Goal: Book appointment/travel/reservation

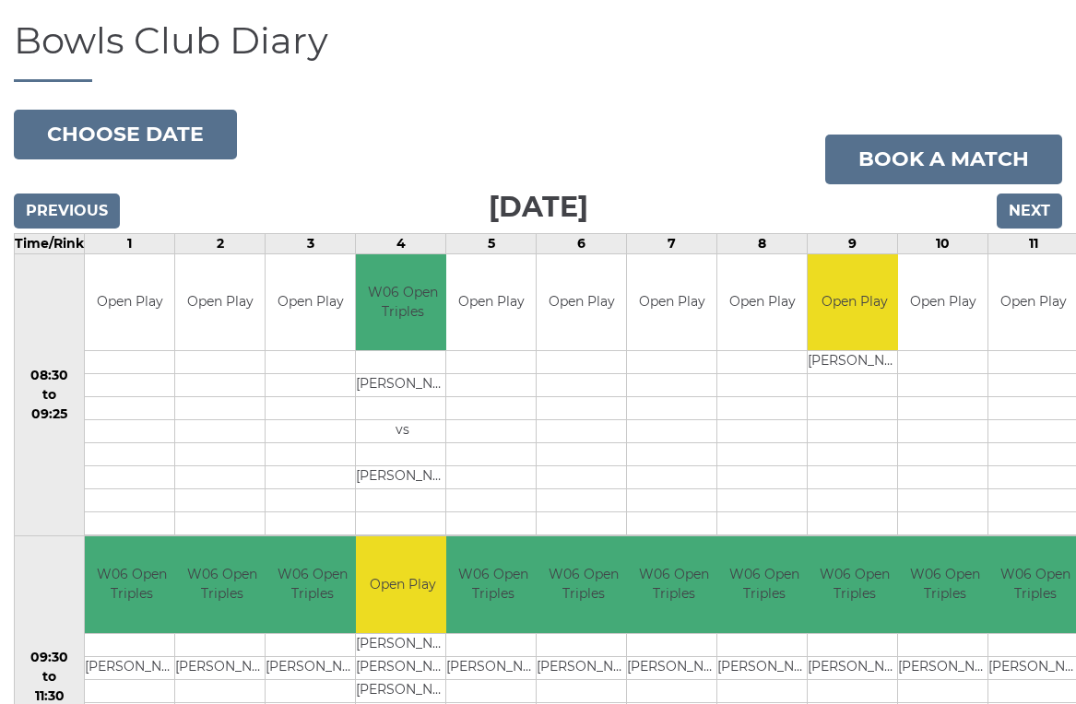
scroll to position [109, 0]
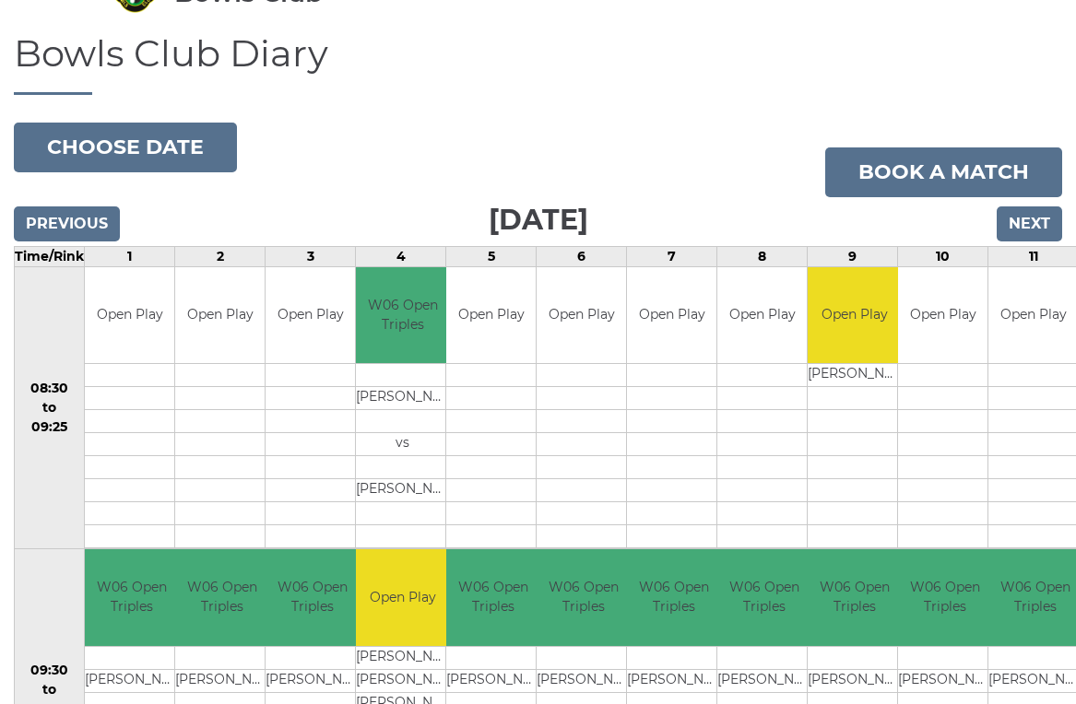
click at [158, 156] on button "Choose date" at bounding box center [125, 148] width 223 height 50
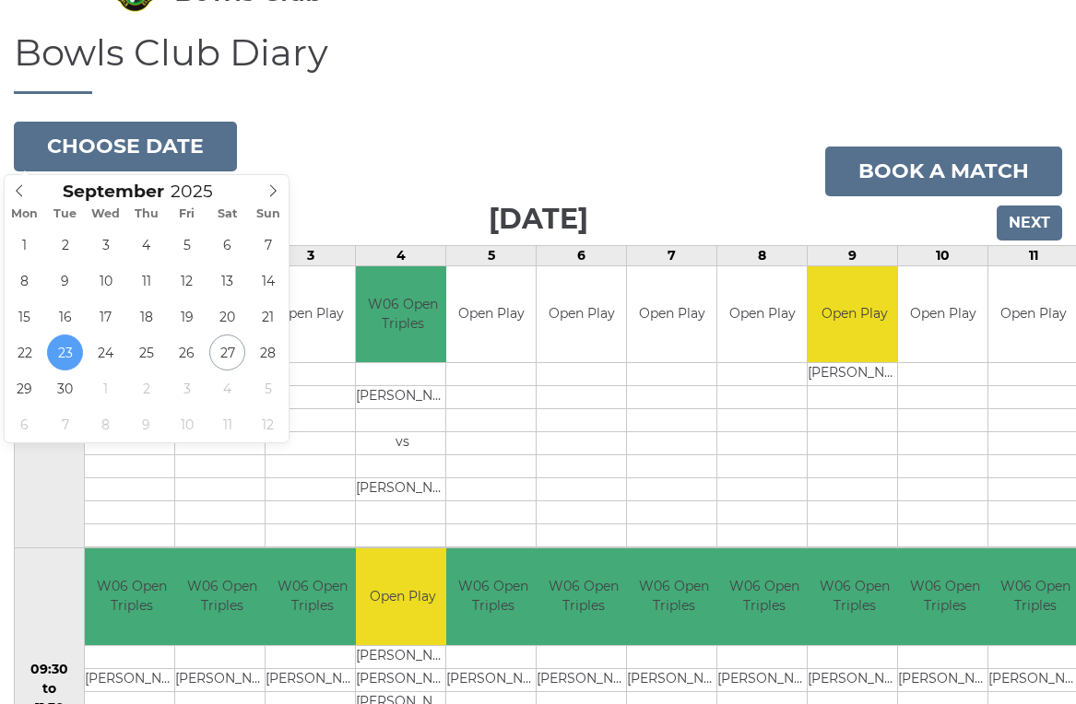
click at [275, 196] on icon at bounding box center [272, 190] width 13 height 13
type input "2025-10-08"
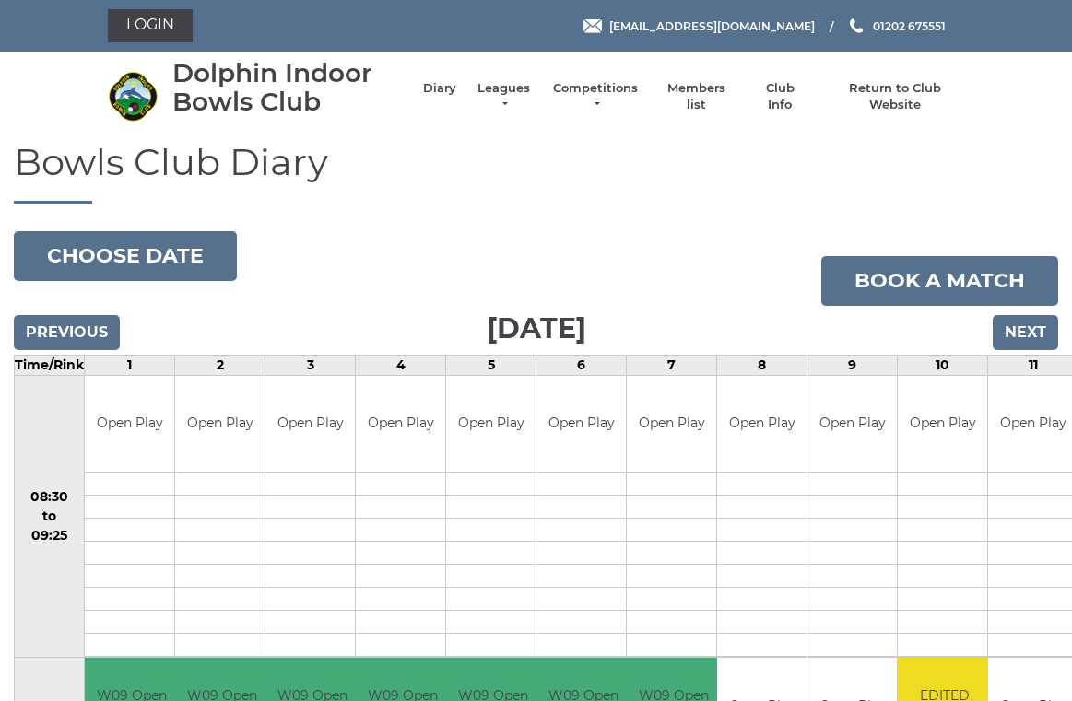
click at [170, 253] on button "Choose date" at bounding box center [125, 256] width 223 height 50
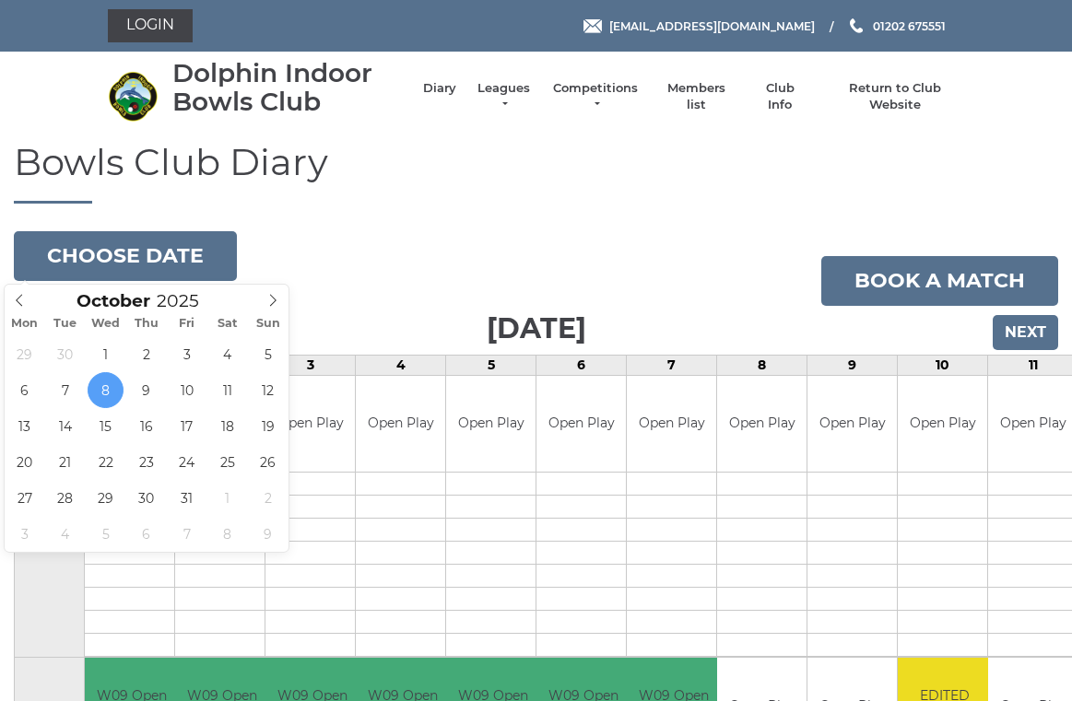
type input "2025-10-12"
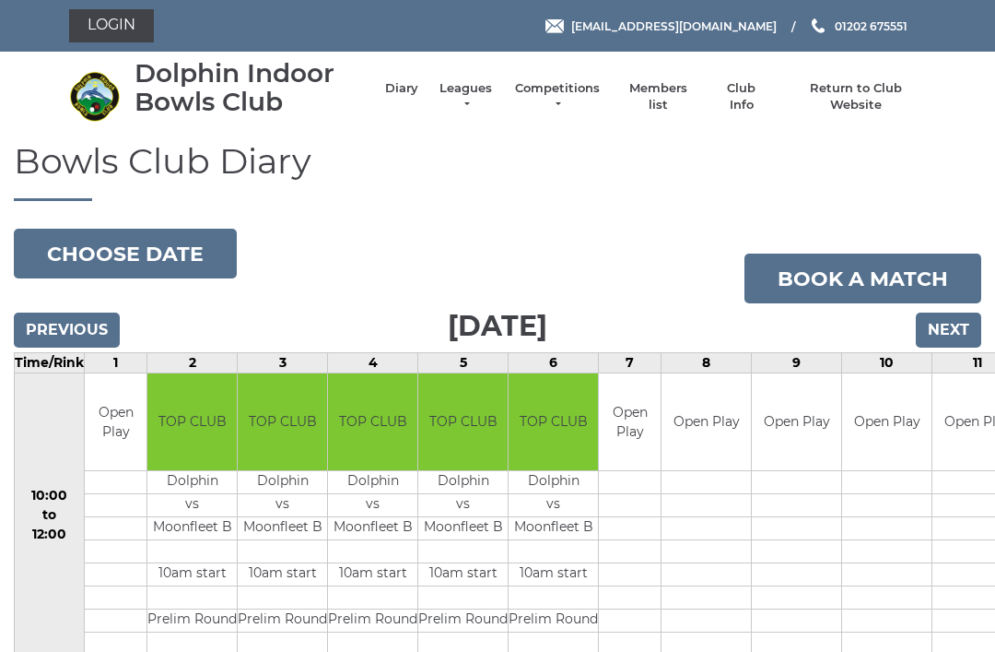
click at [160, 252] on button "Choose date" at bounding box center [125, 254] width 223 height 50
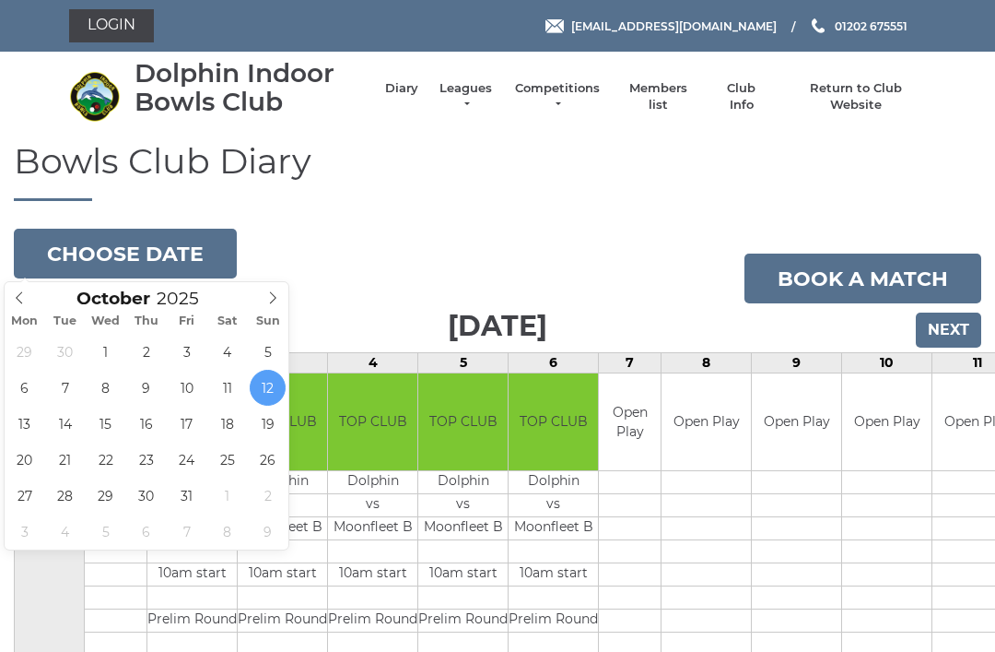
type input "[DATE]"
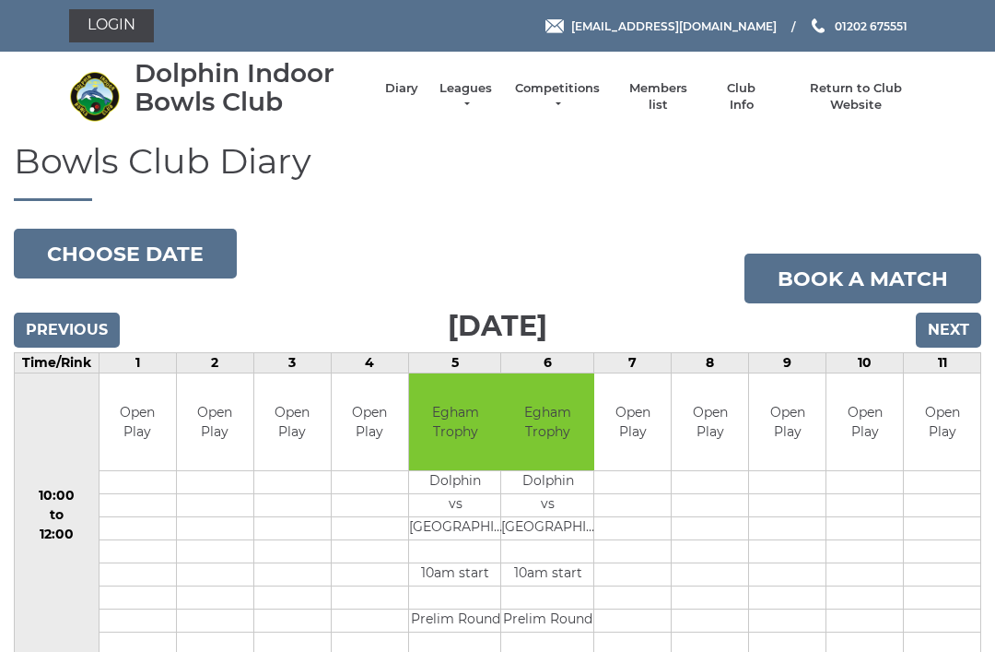
click at [160, 244] on button "Choose date" at bounding box center [125, 254] width 223 height 50
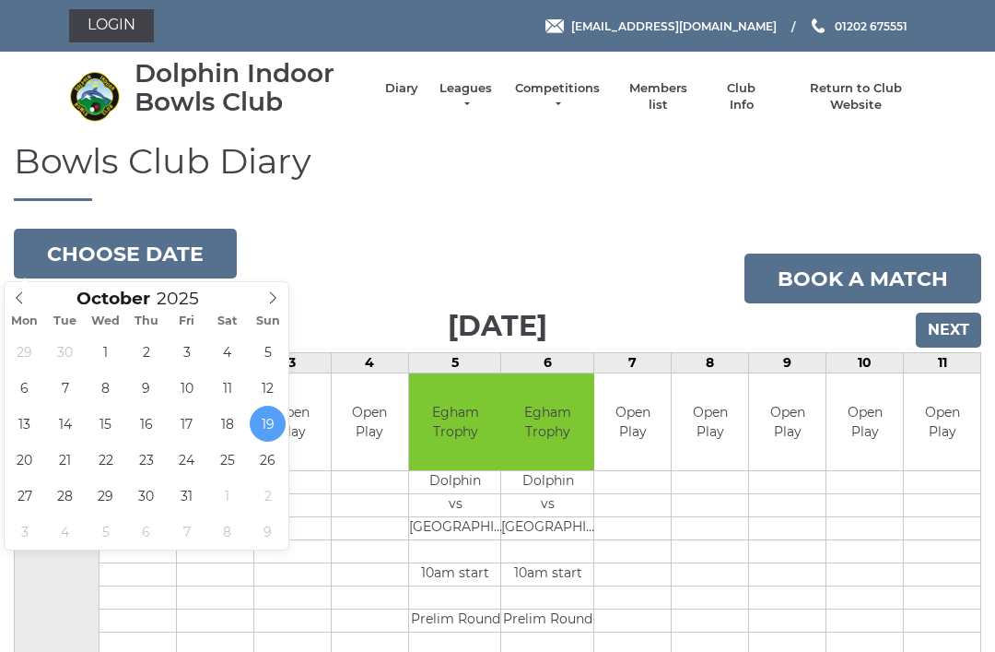
type input "2025-10-25"
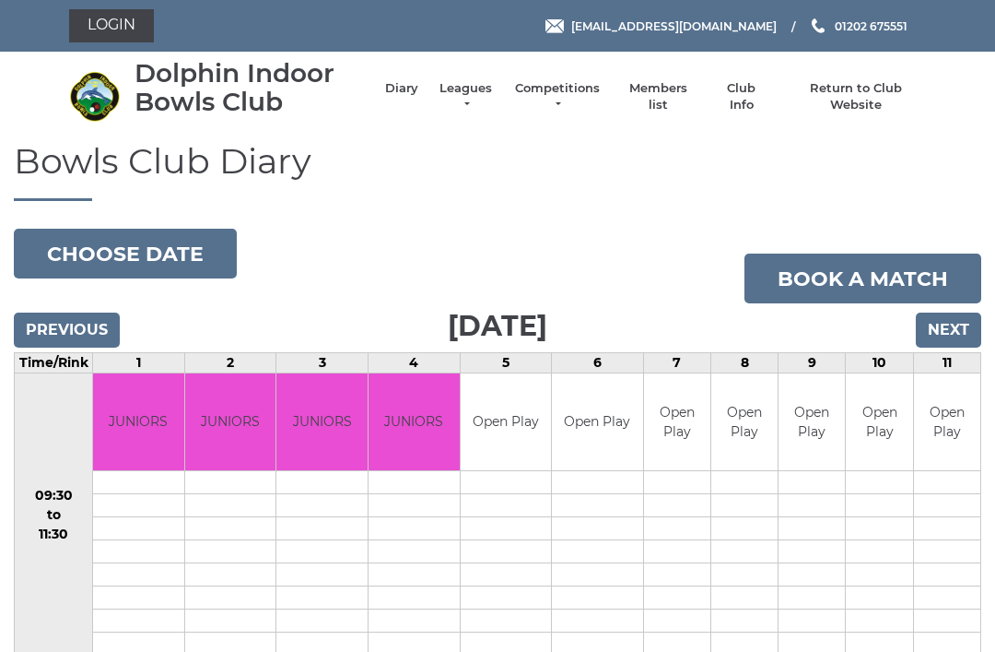
click at [168, 248] on button "Choose date" at bounding box center [125, 254] width 223 height 50
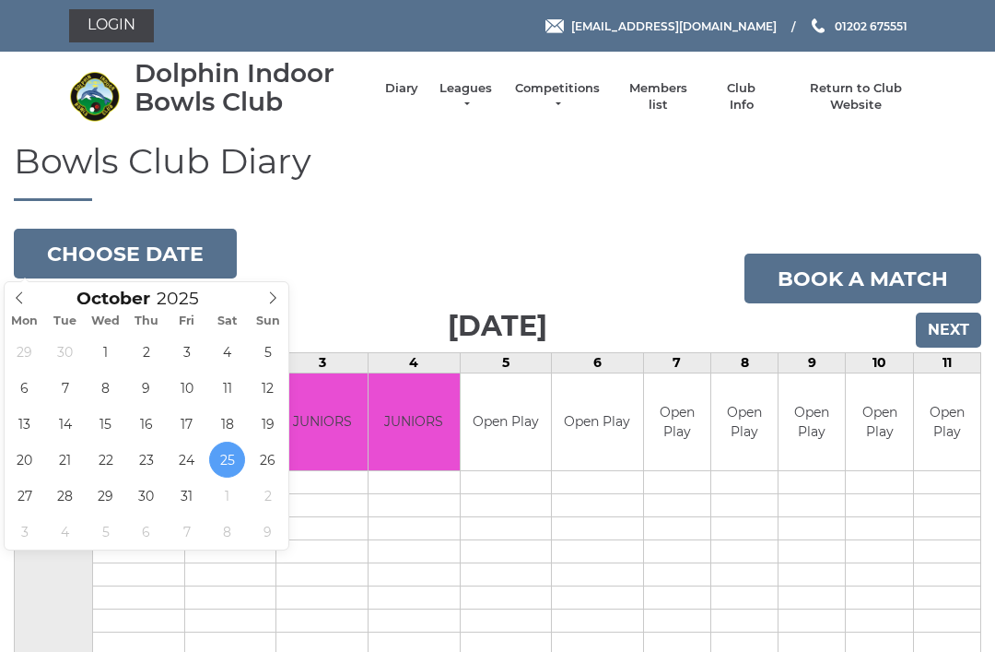
click at [281, 302] on span at bounding box center [273, 295] width 30 height 26
type input "2025-11-01"
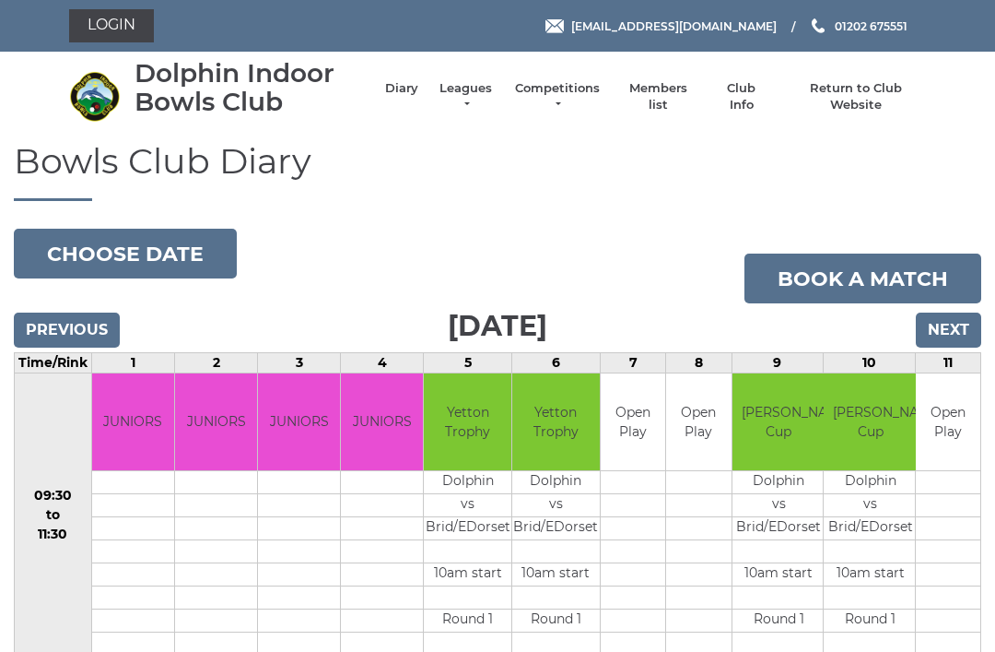
click at [414, 97] on link "Diary" at bounding box center [401, 88] width 33 height 17
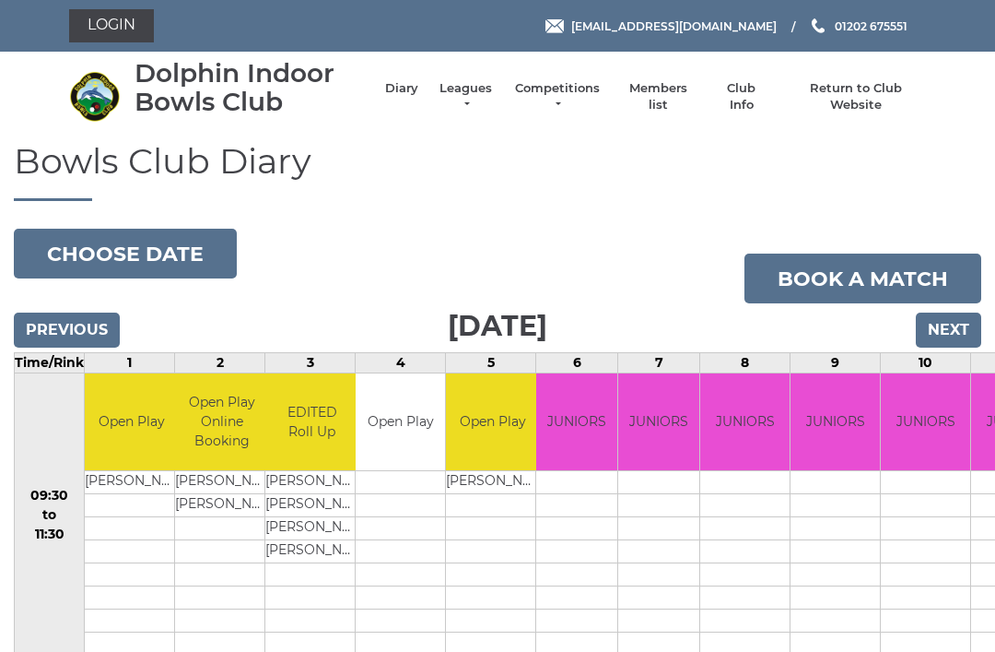
click at [159, 260] on button "Choose date" at bounding box center [125, 254] width 223 height 50
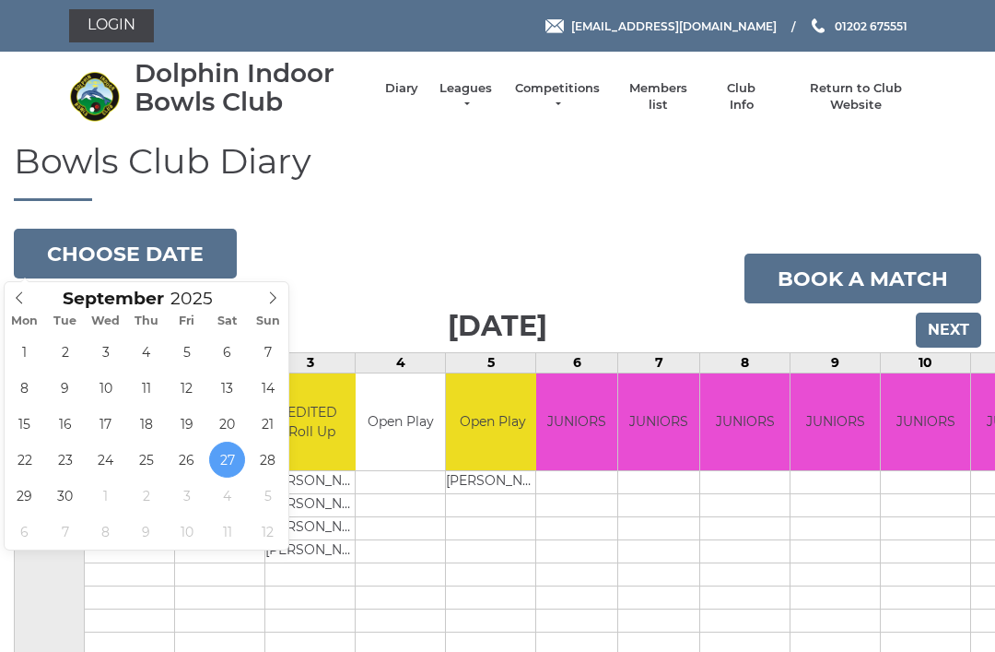
type input "[DATE]"
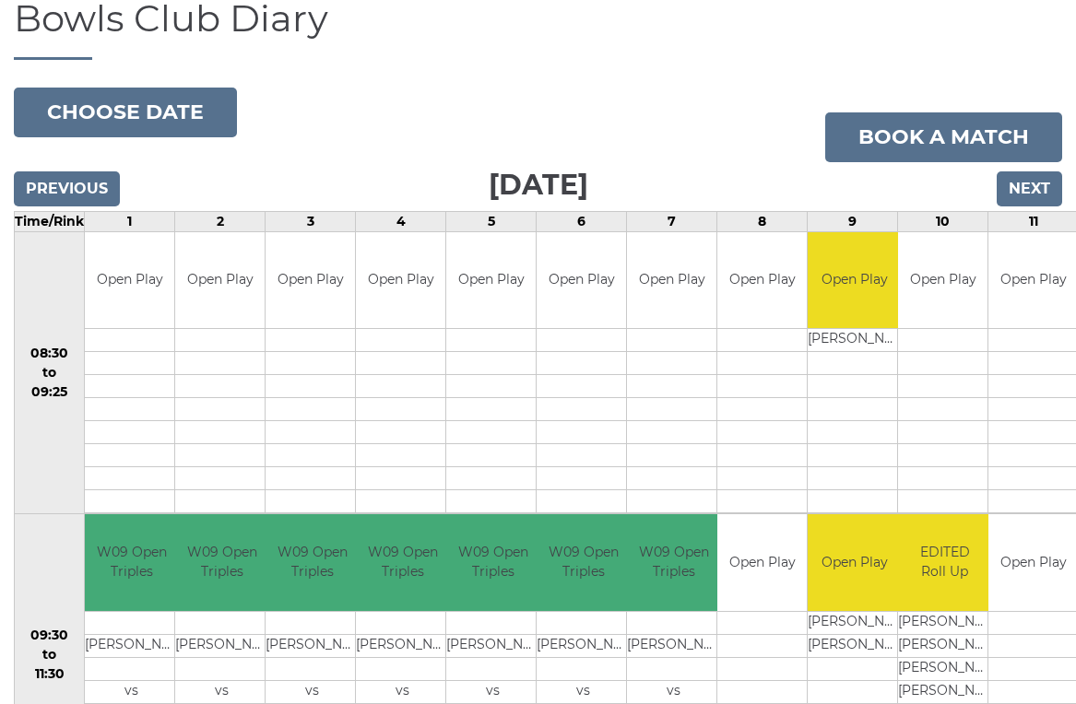
scroll to position [170, 0]
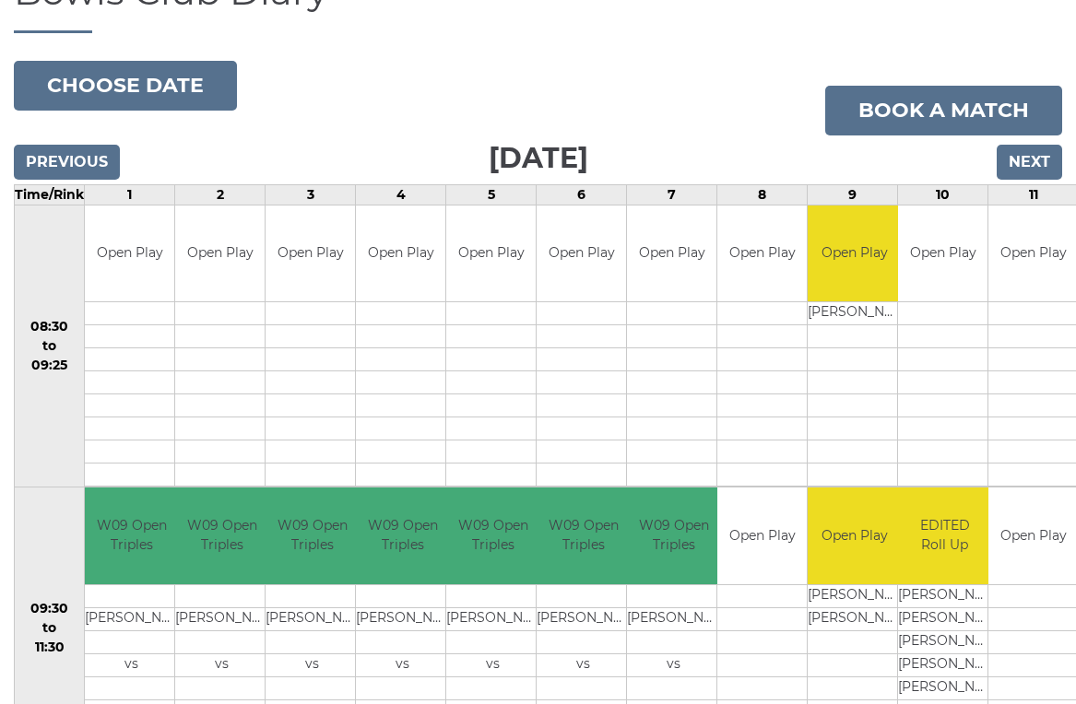
click at [1029, 167] on input "Next" at bounding box center [1028, 162] width 65 height 35
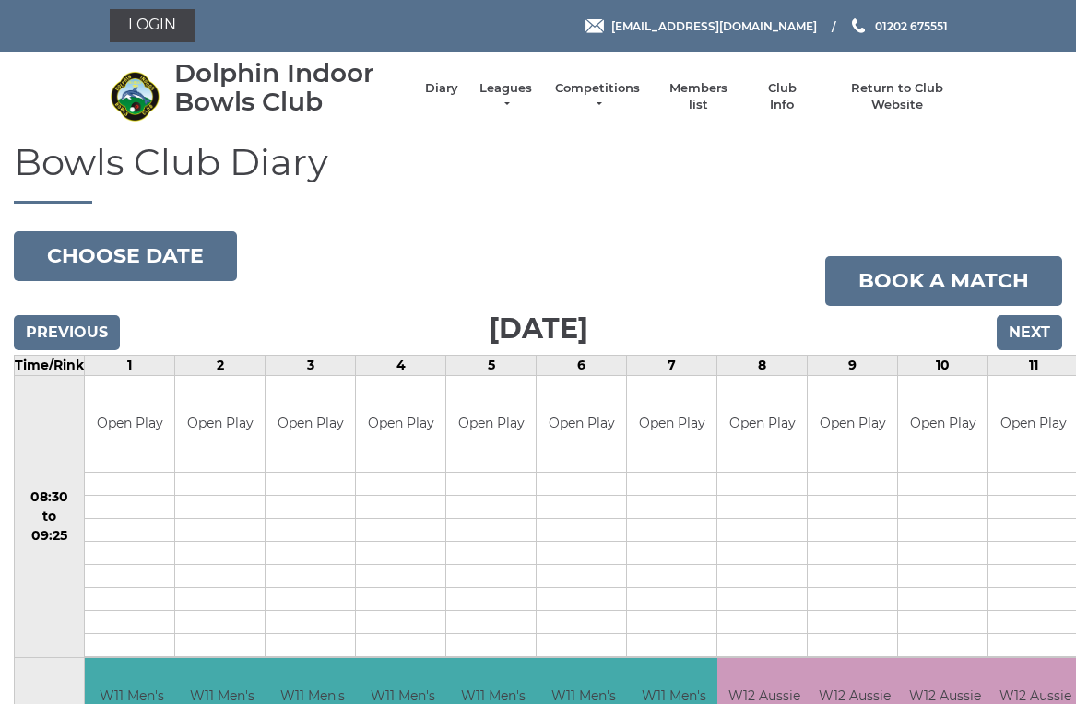
click at [189, 261] on button "Choose date" at bounding box center [125, 256] width 223 height 50
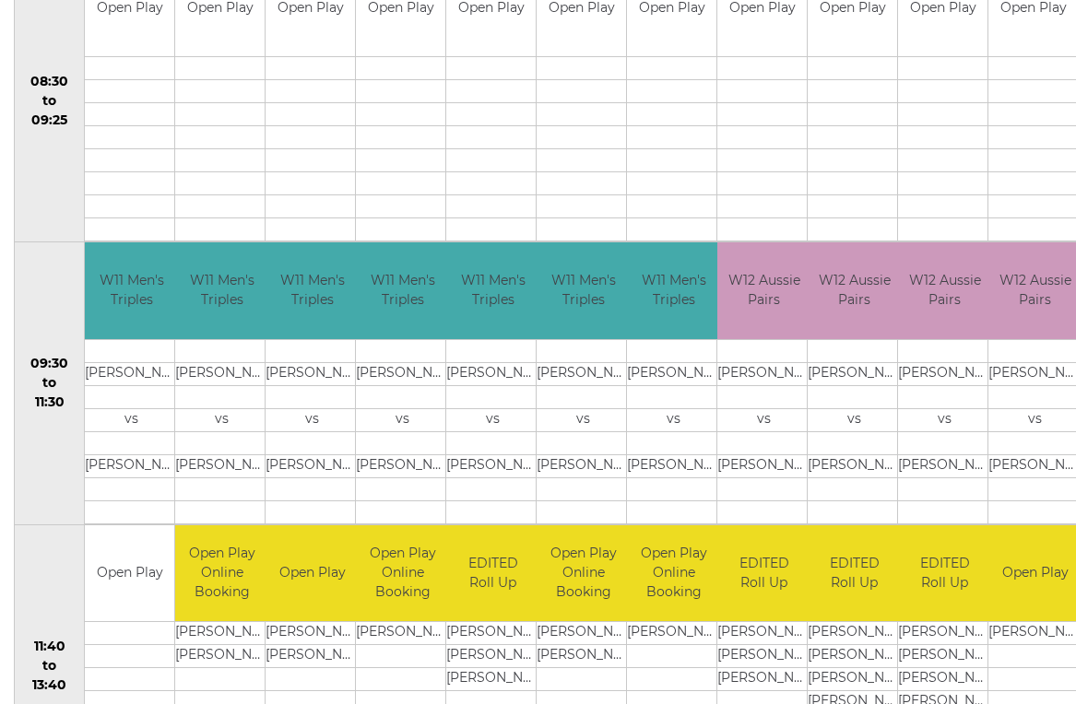
scroll to position [418, 0]
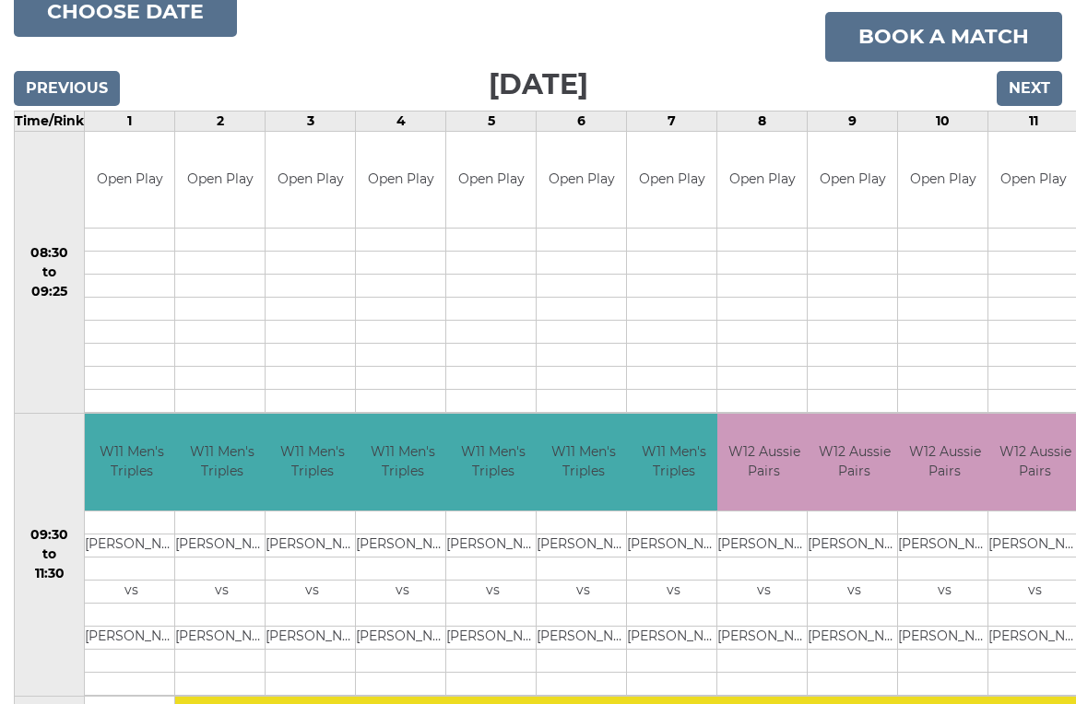
click at [160, 9] on button "Choose date" at bounding box center [125, 12] width 223 height 50
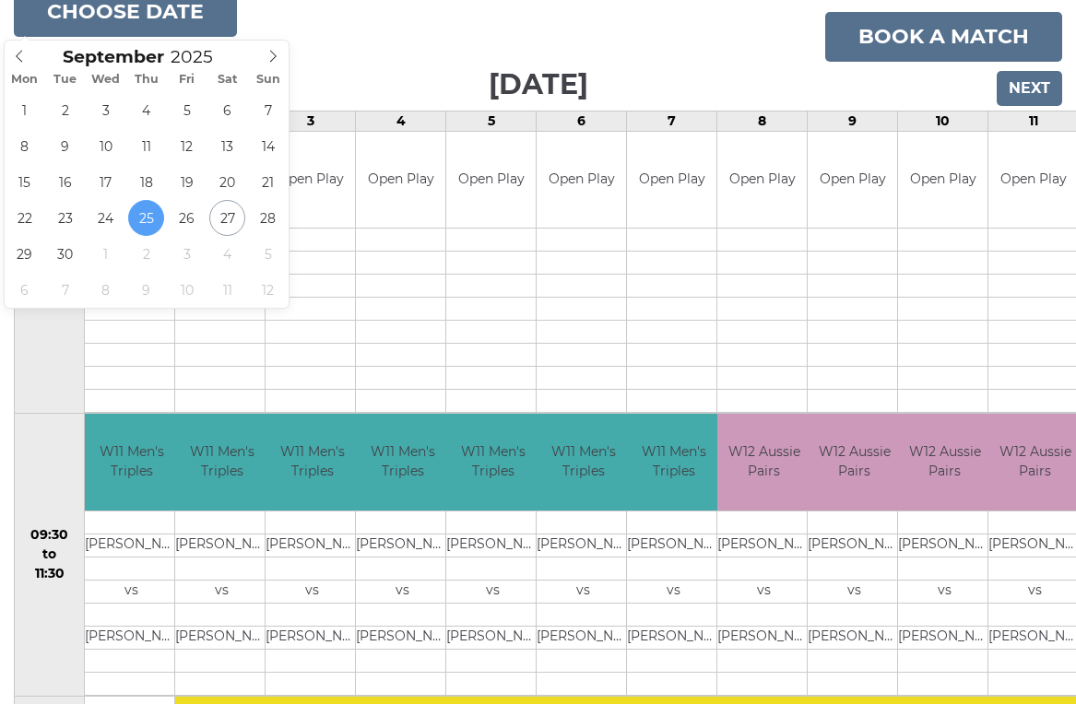
type input "[DATE]"
